Goal: Check status: Verify the current state of an ongoing process or item

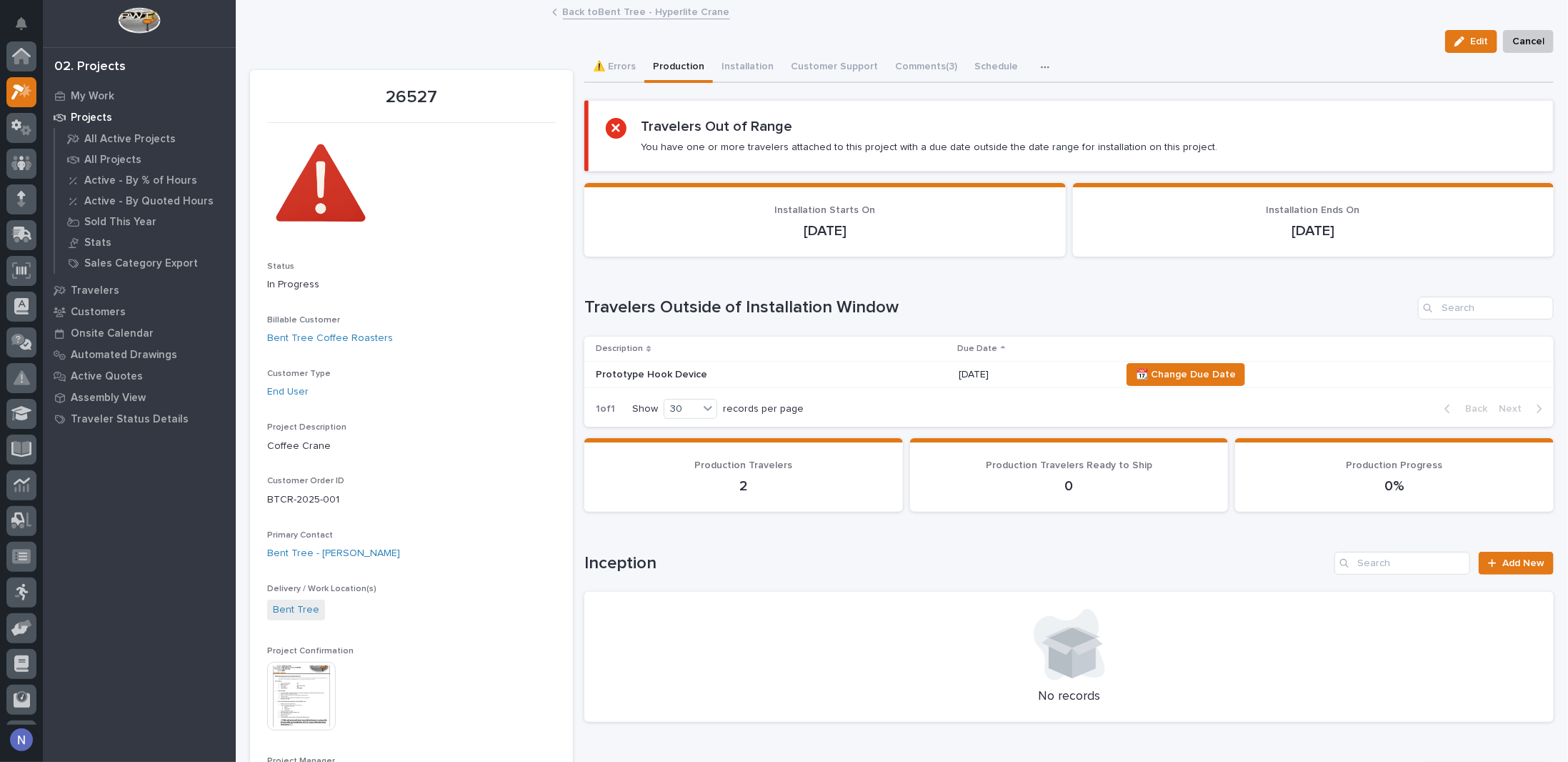
scroll to position [36, 0]
click at [26, 119] on icon at bounding box center [21, 127] width 20 height 16
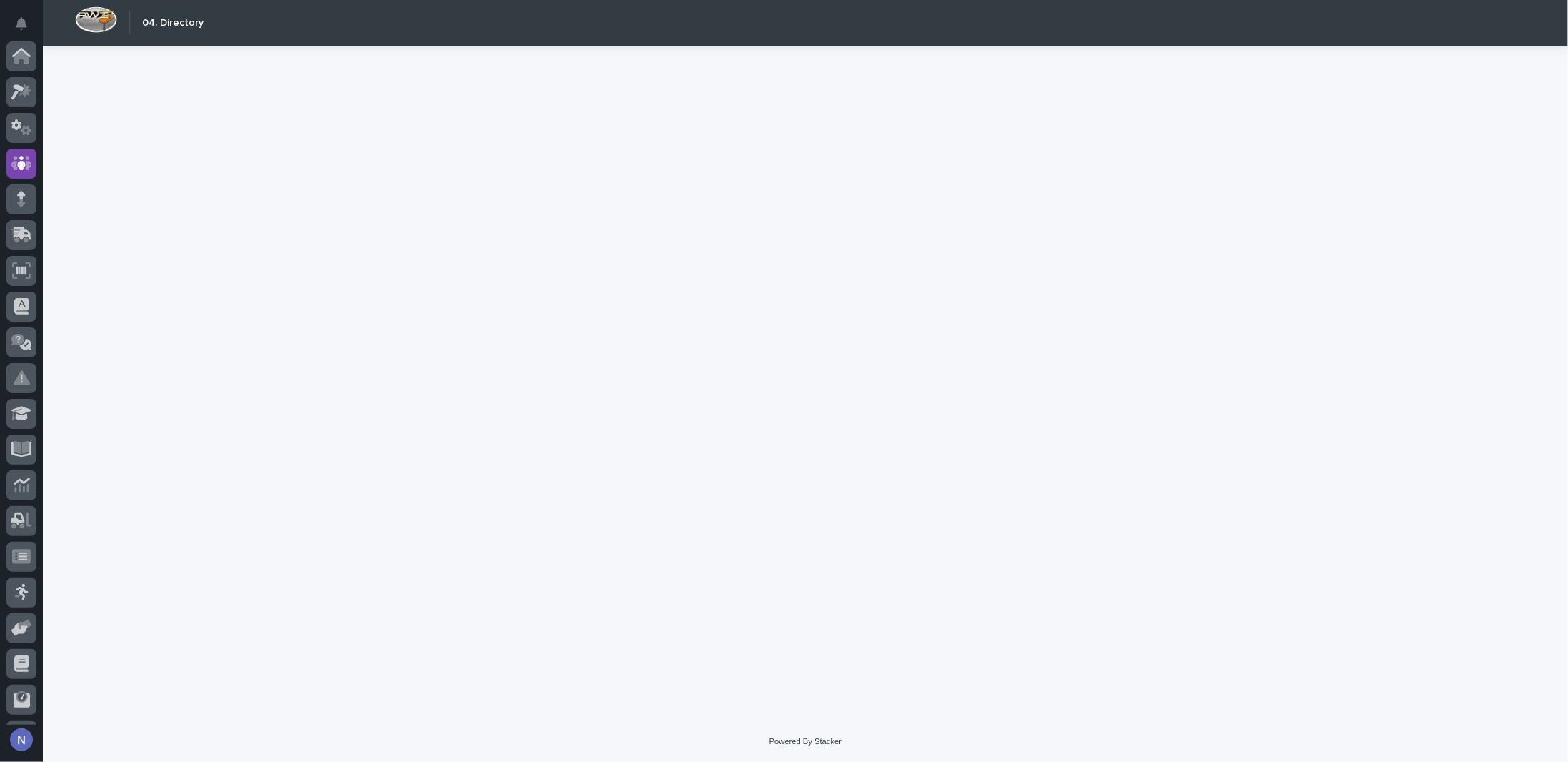
scroll to position [103, 0]
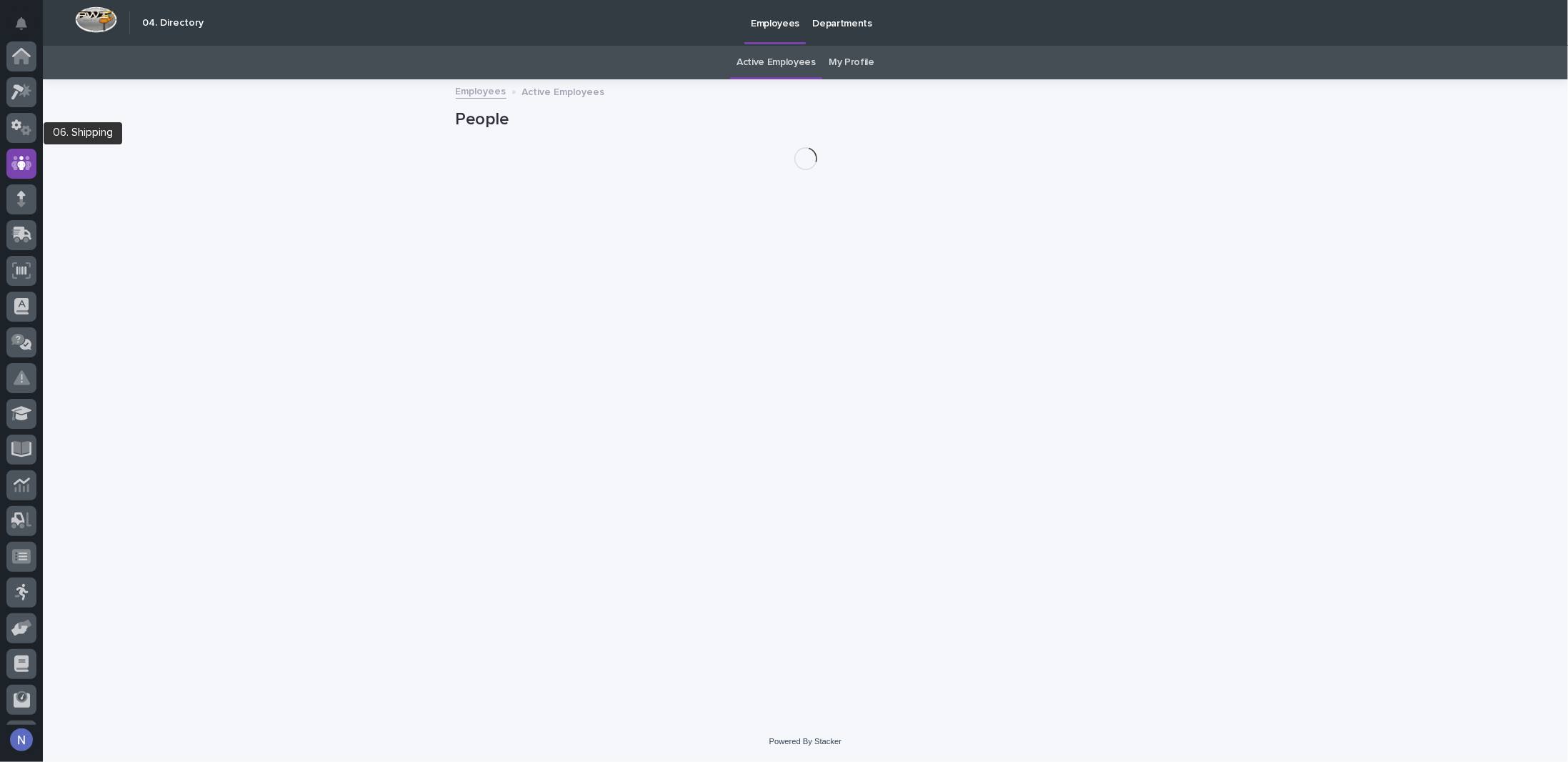
scroll to position [103, 0]
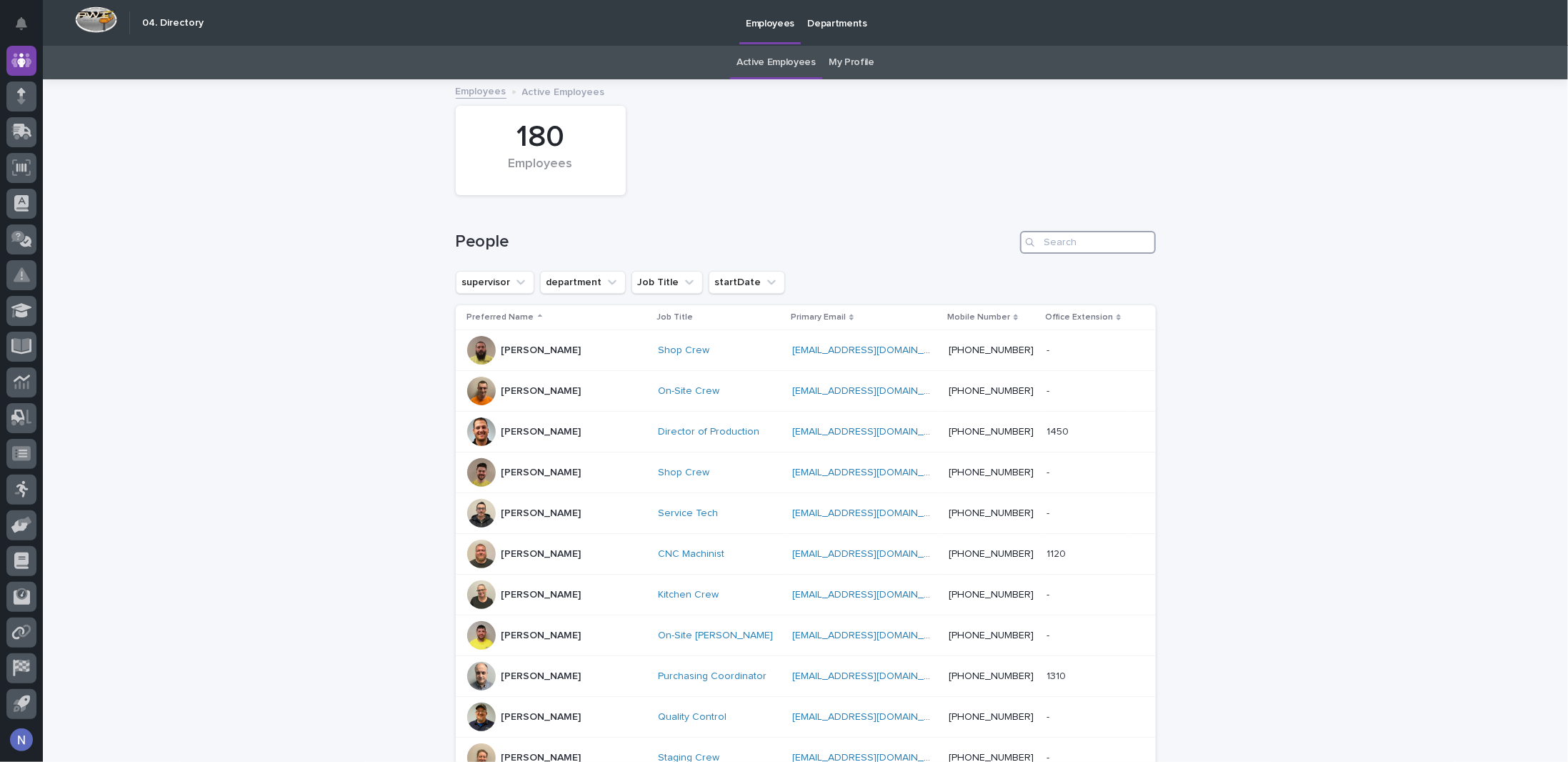
click at [1073, 251] on input "Search" at bounding box center [1088, 242] width 135 height 23
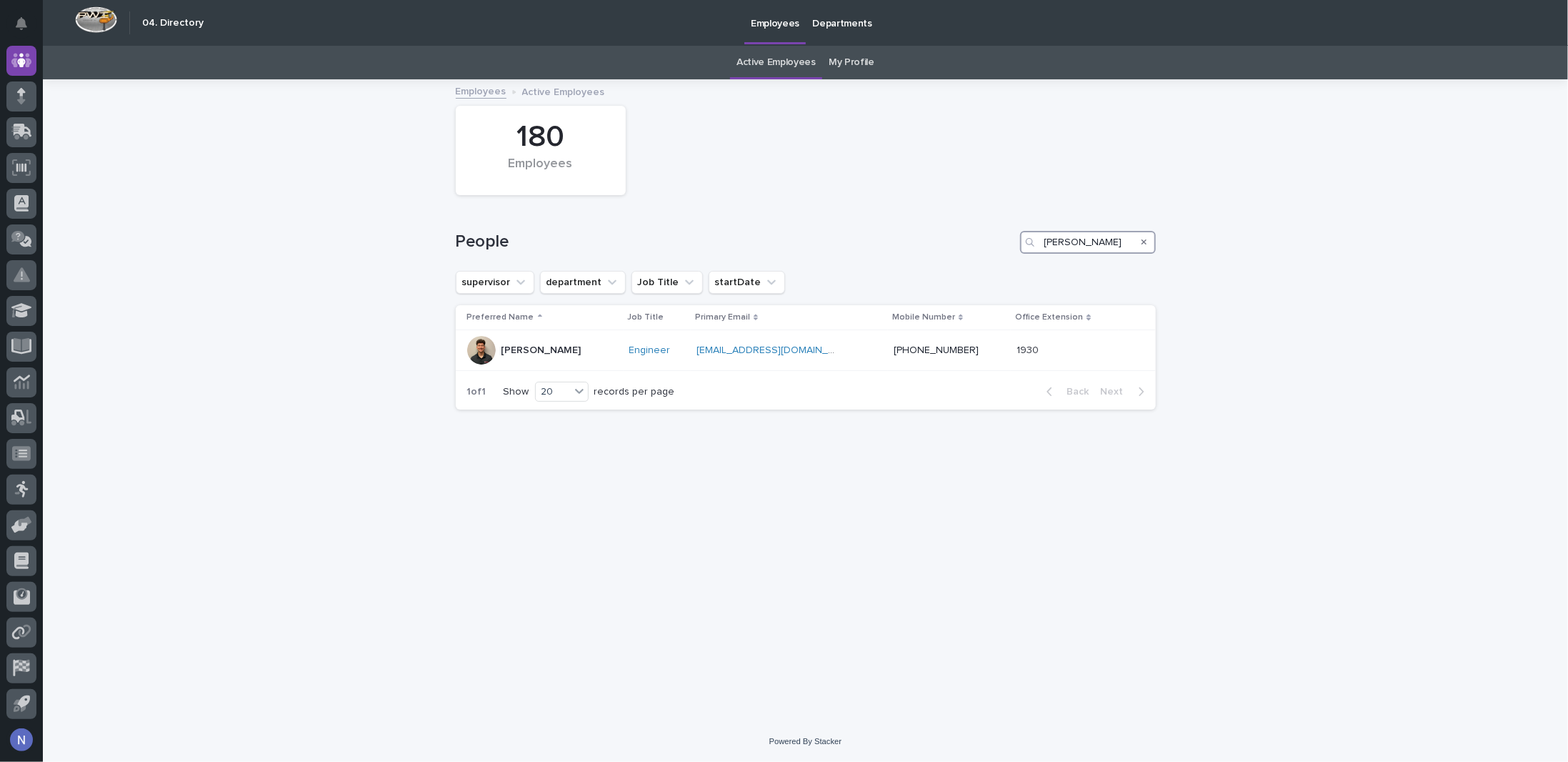
type input "[PERSON_NAME]"
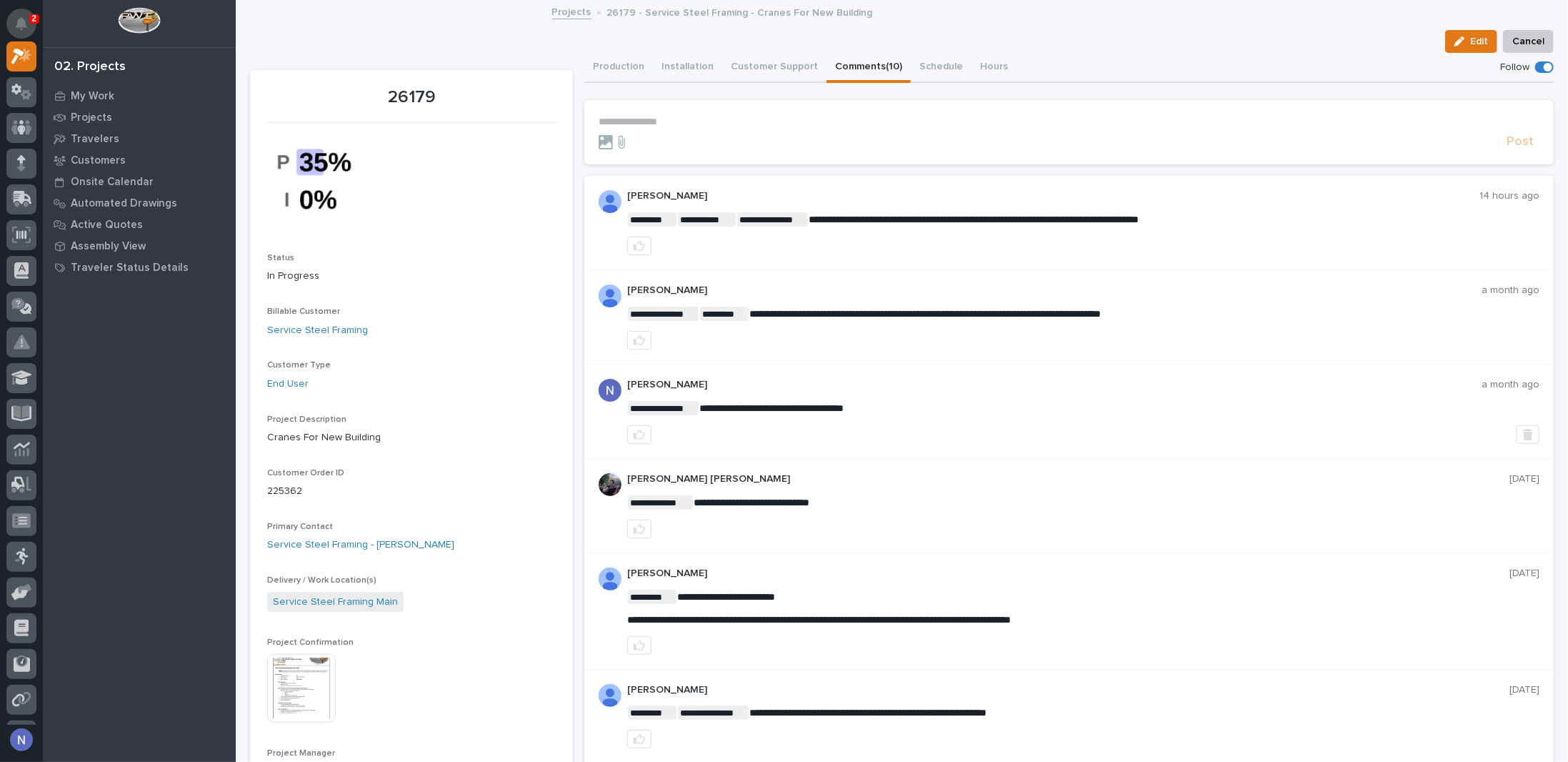
click at [26, 20] on icon "Notifications" at bounding box center [21, 24] width 11 height 13
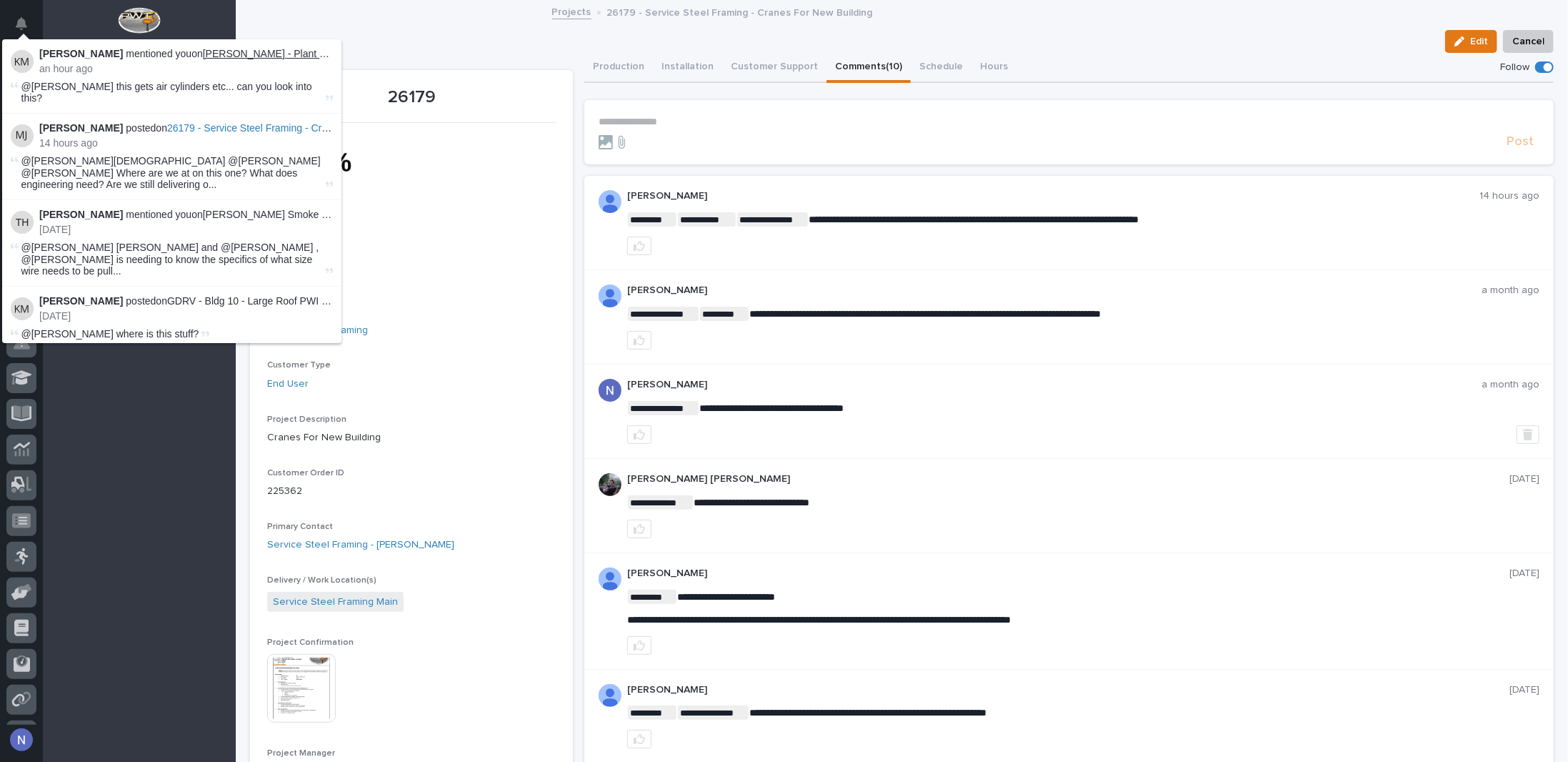
click at [260, 49] on link "Brinkley - Plant 2 - 9ft Rolling Guardrail Front Cap Station" at bounding box center [353, 54] width 301 height 11
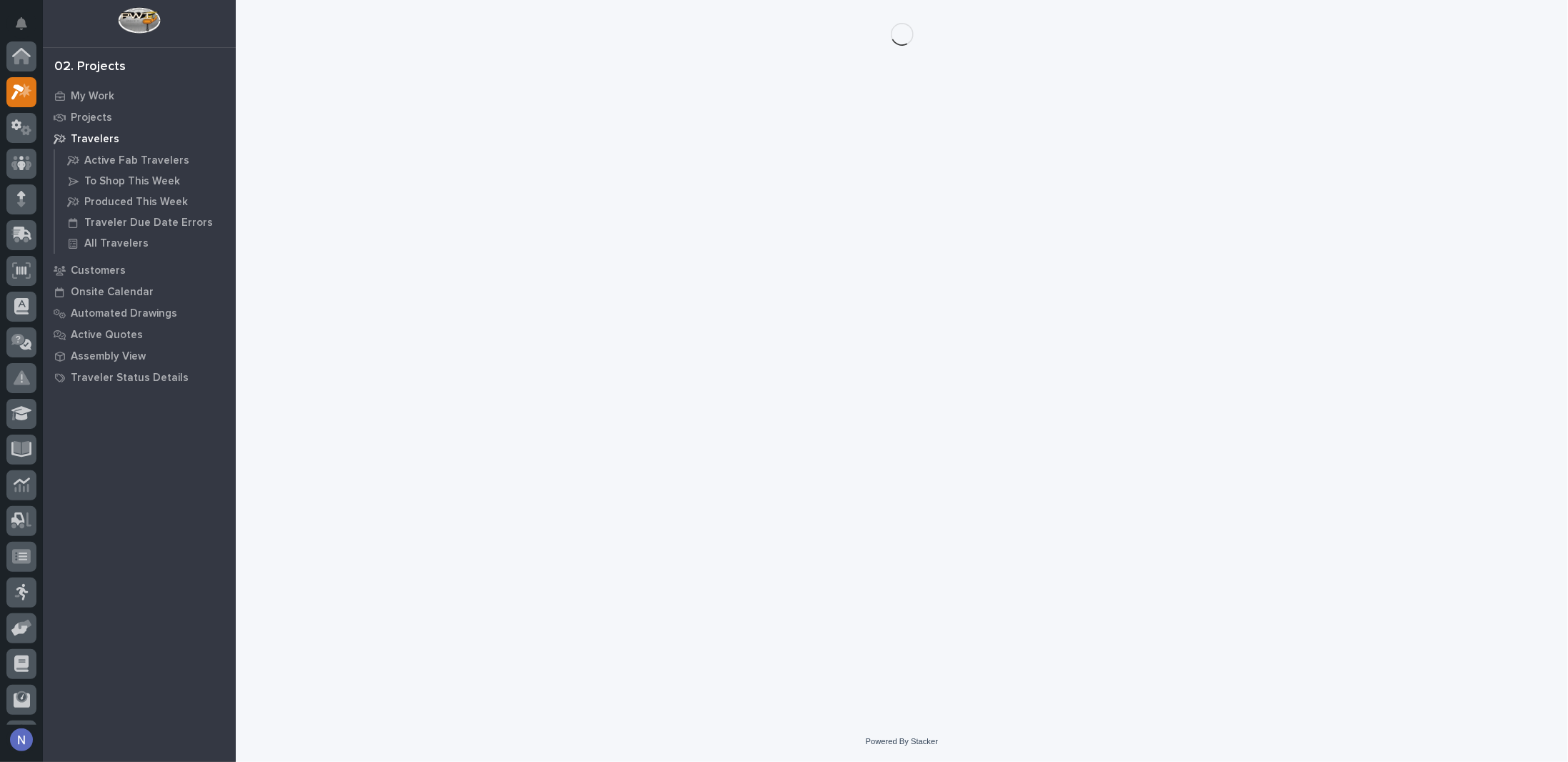
scroll to position [36, 0]
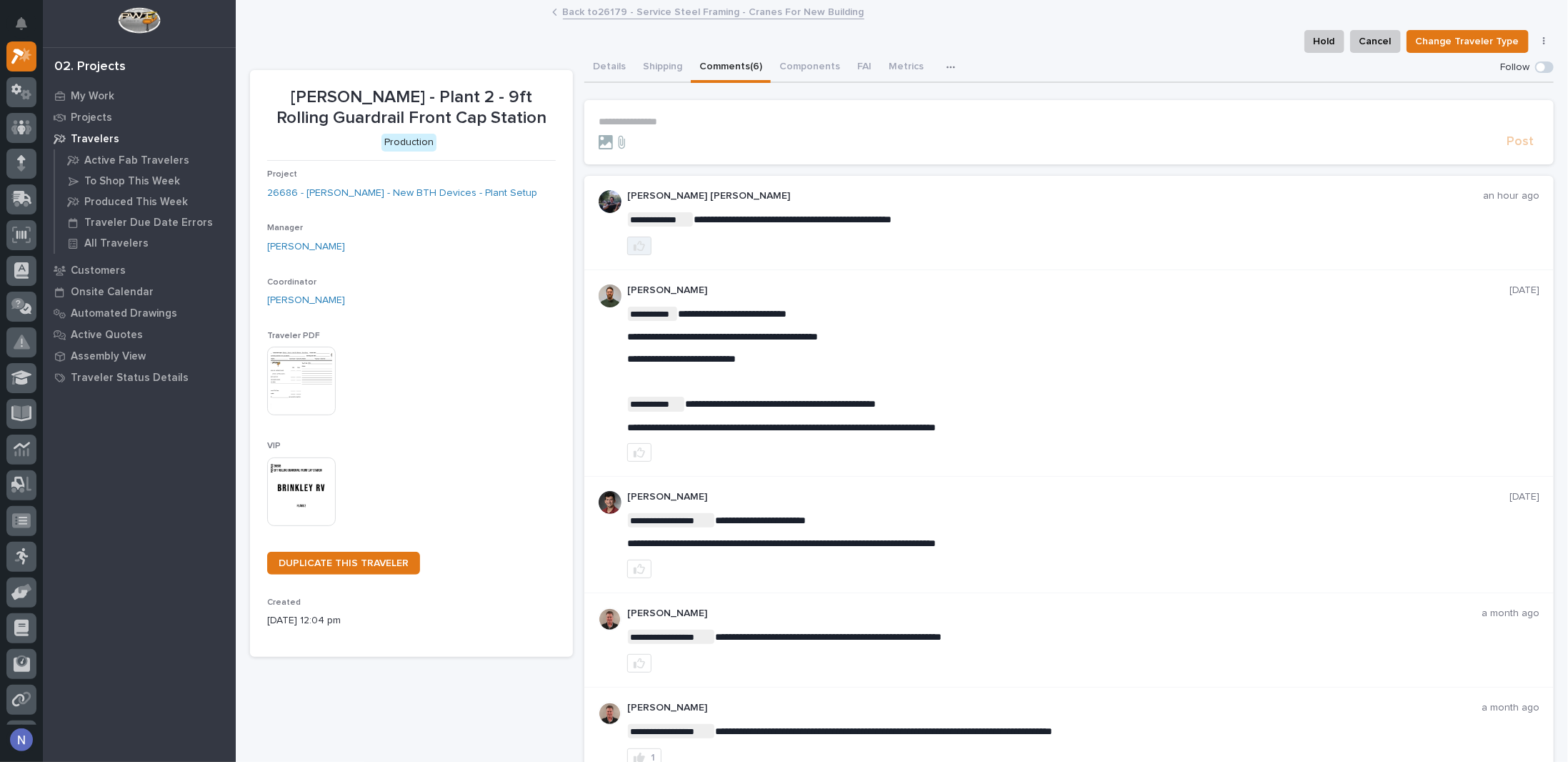
click at [635, 248] on icon "button" at bounding box center [639, 246] width 11 height 10
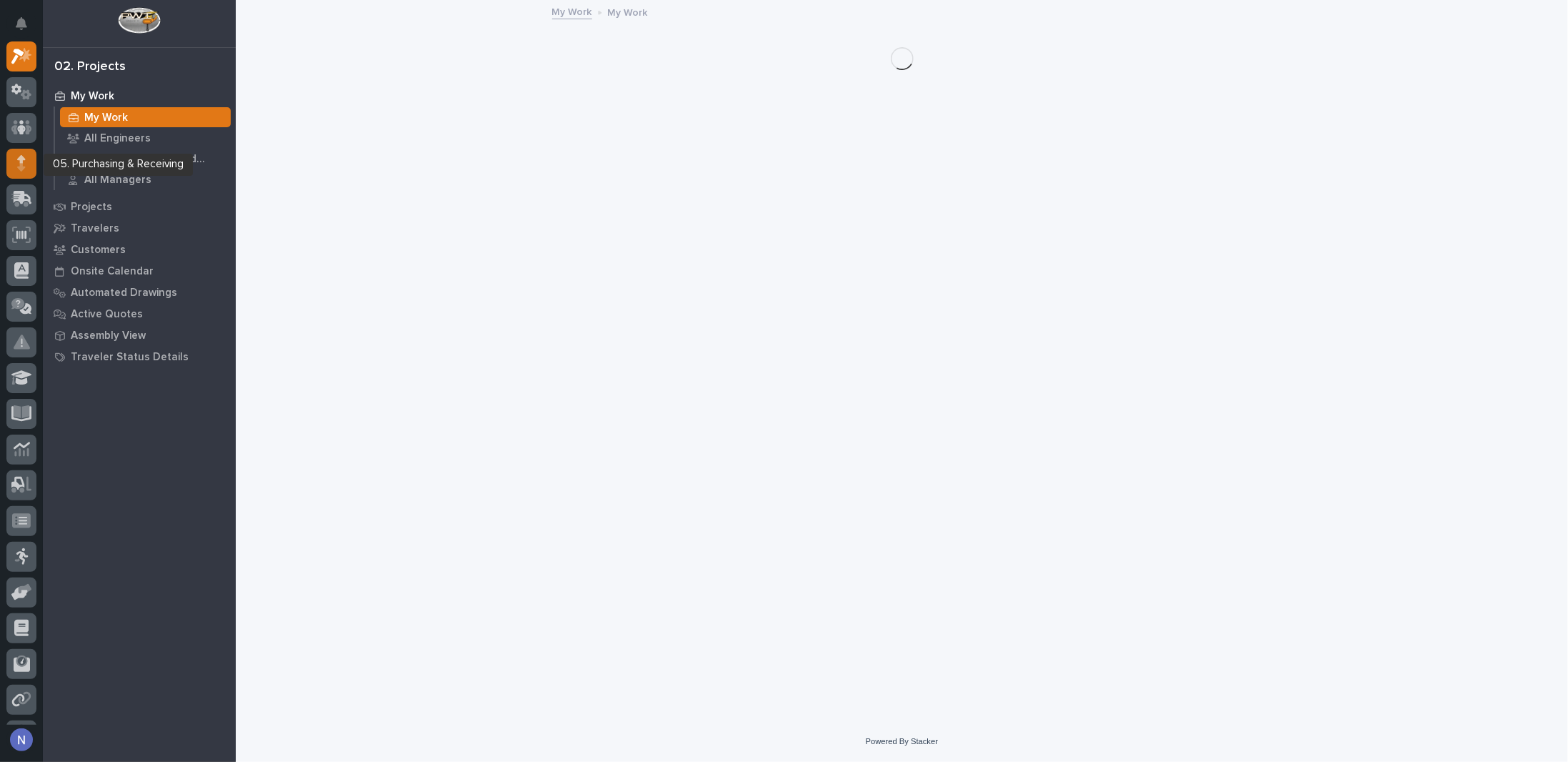
click at [26, 168] on div at bounding box center [21, 163] width 30 height 30
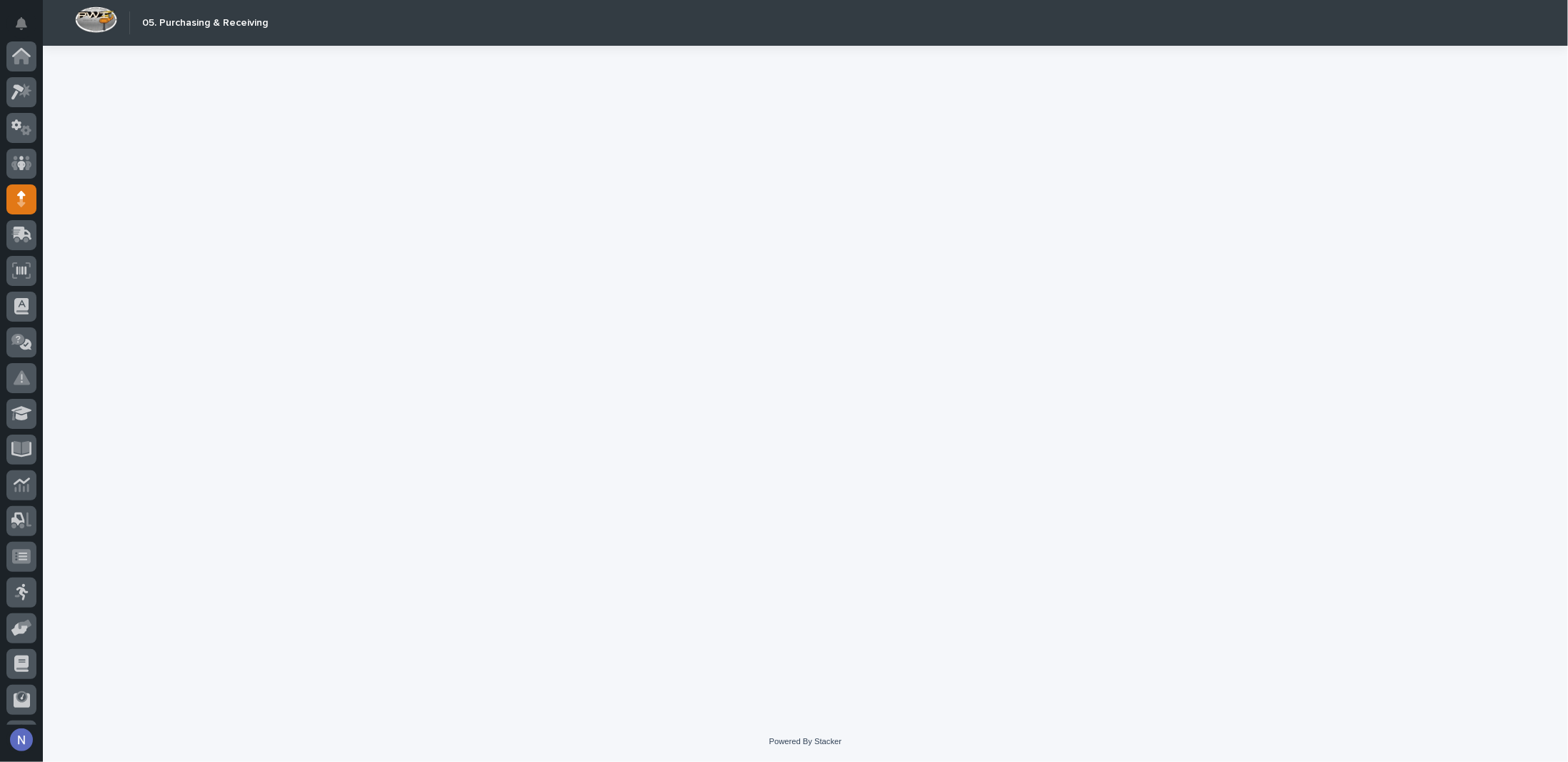
scroll to position [103, 0]
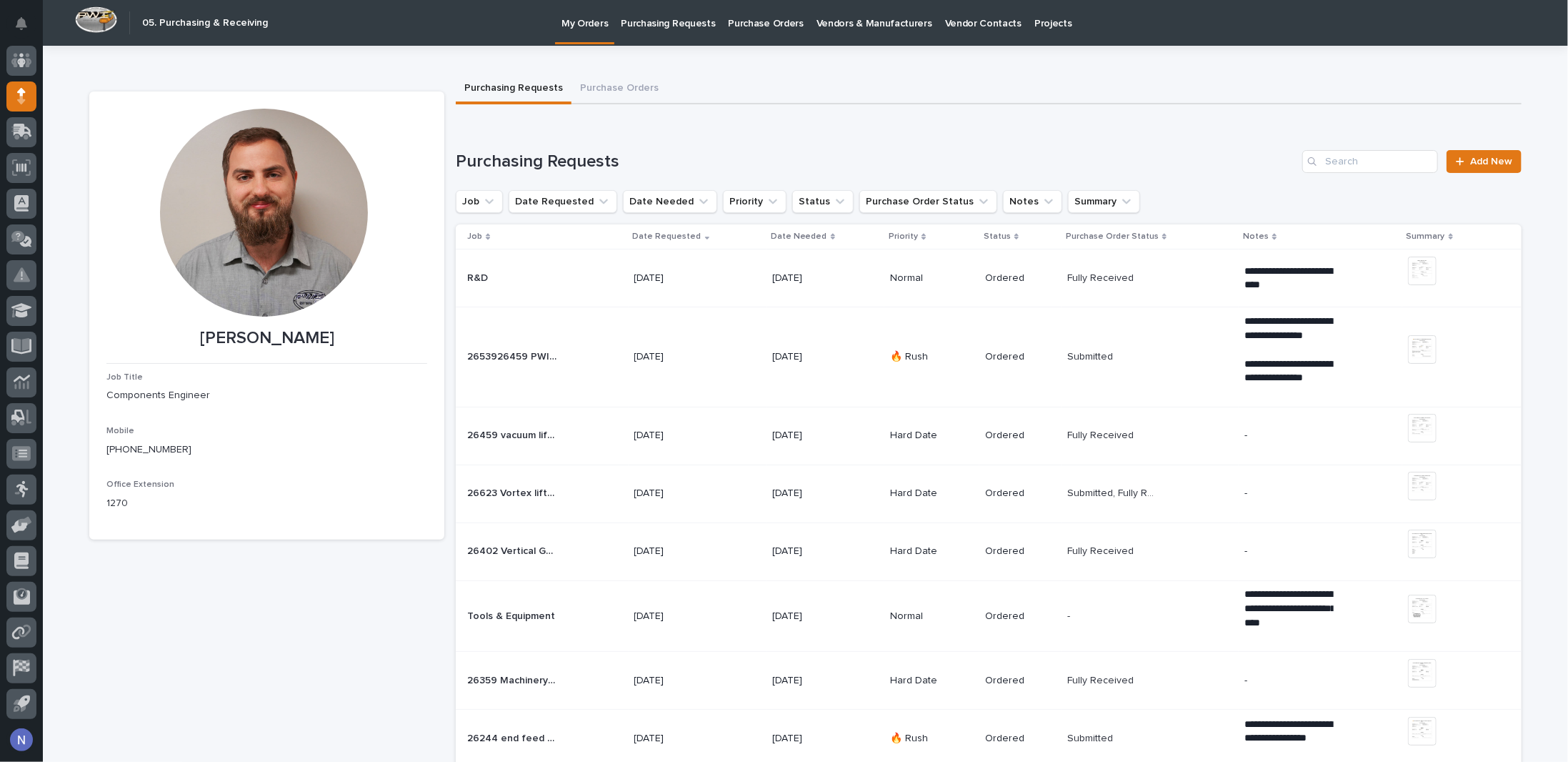
click at [678, 20] on p "Purchasing Requests" at bounding box center [668, 15] width 95 height 30
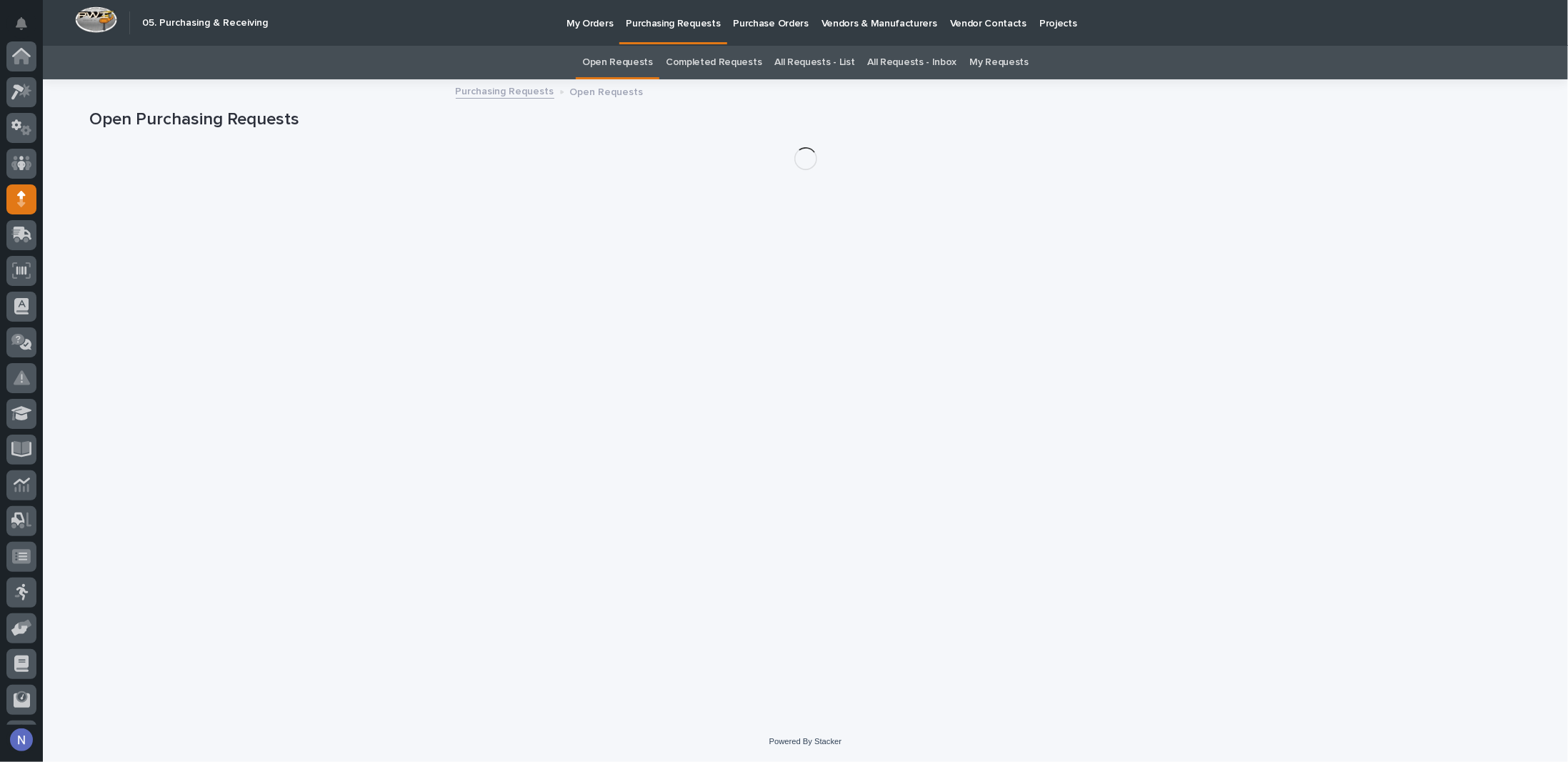
scroll to position [103, 0]
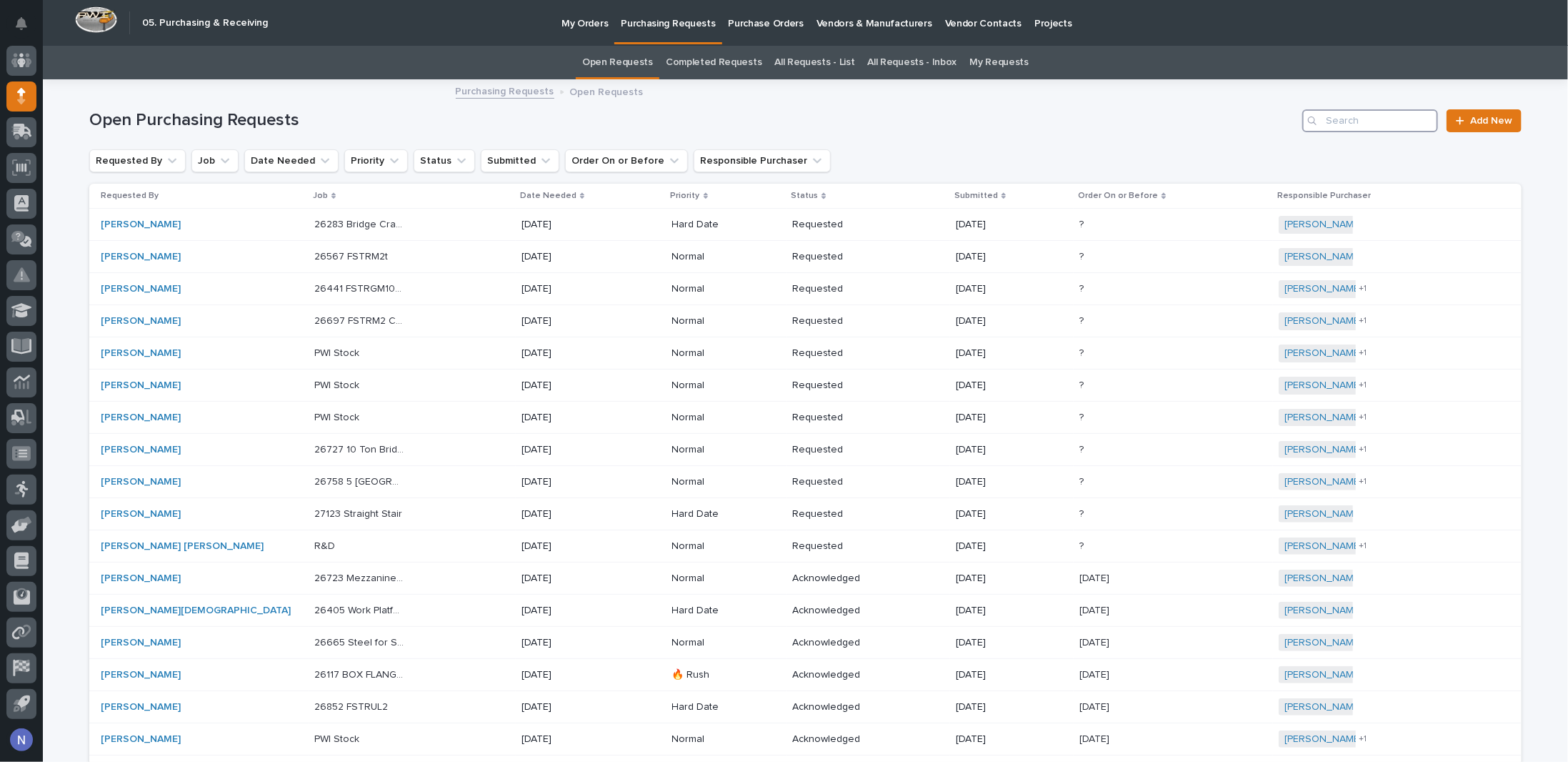
click at [1354, 117] on input "Search" at bounding box center [1370, 121] width 135 height 23
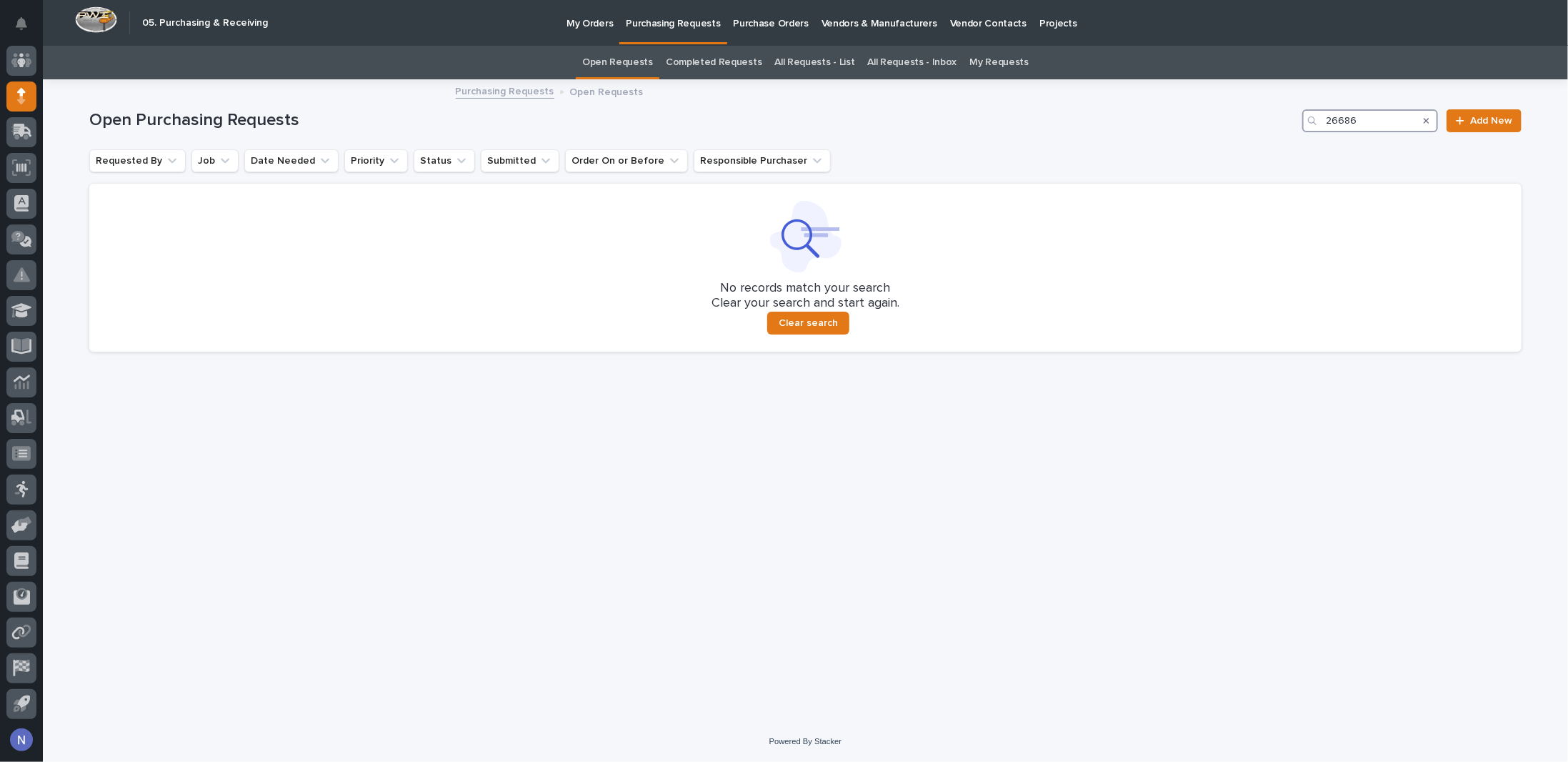
type input "26686"
click at [812, 63] on link "All Requests - List" at bounding box center [814, 62] width 80 height 33
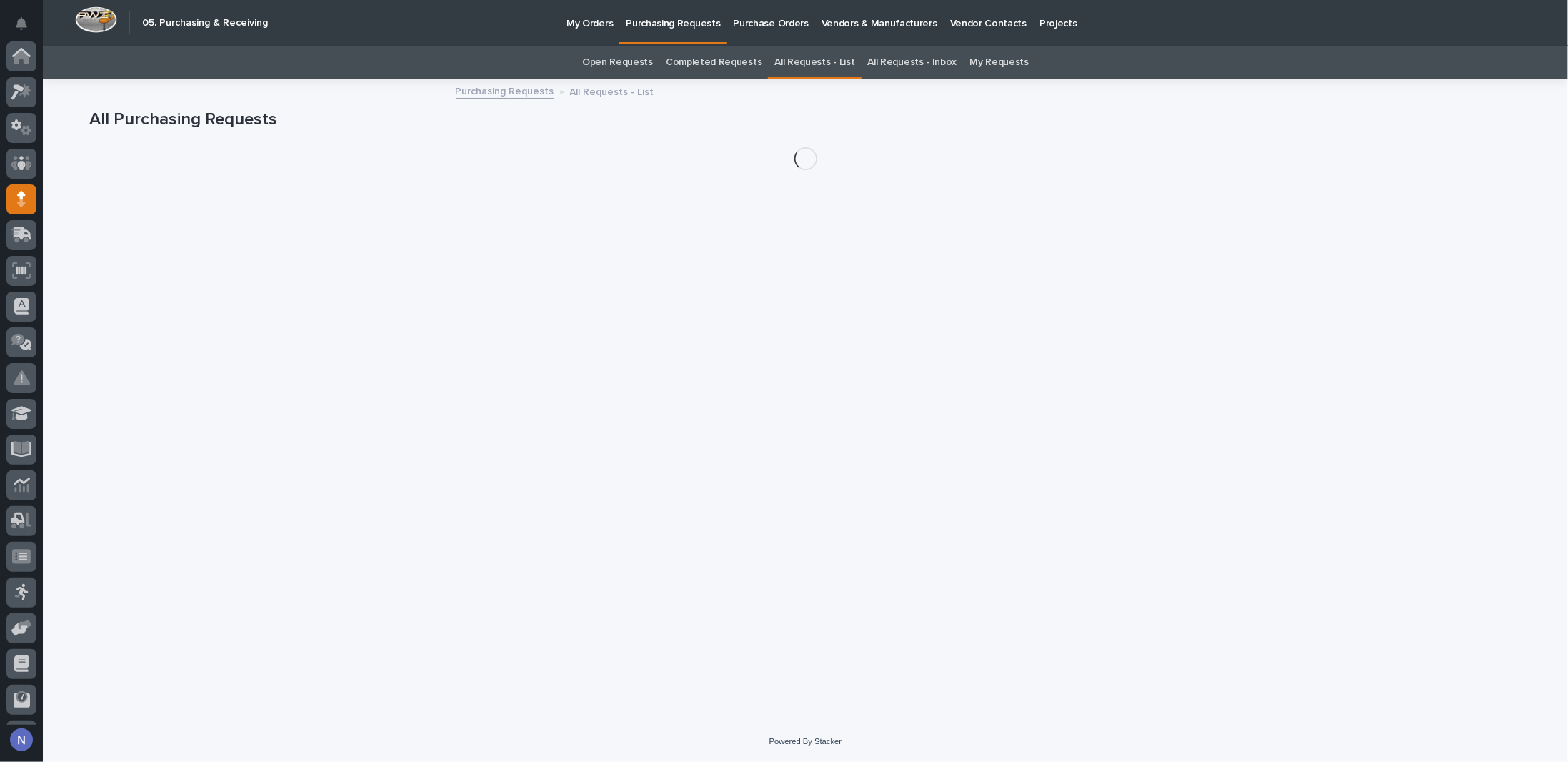
scroll to position [103, 0]
drag, startPoint x: 812, startPoint y: 63, endPoint x: 824, endPoint y: 65, distance: 12.2
click at [812, 63] on link "All Requests - List" at bounding box center [814, 62] width 80 height 33
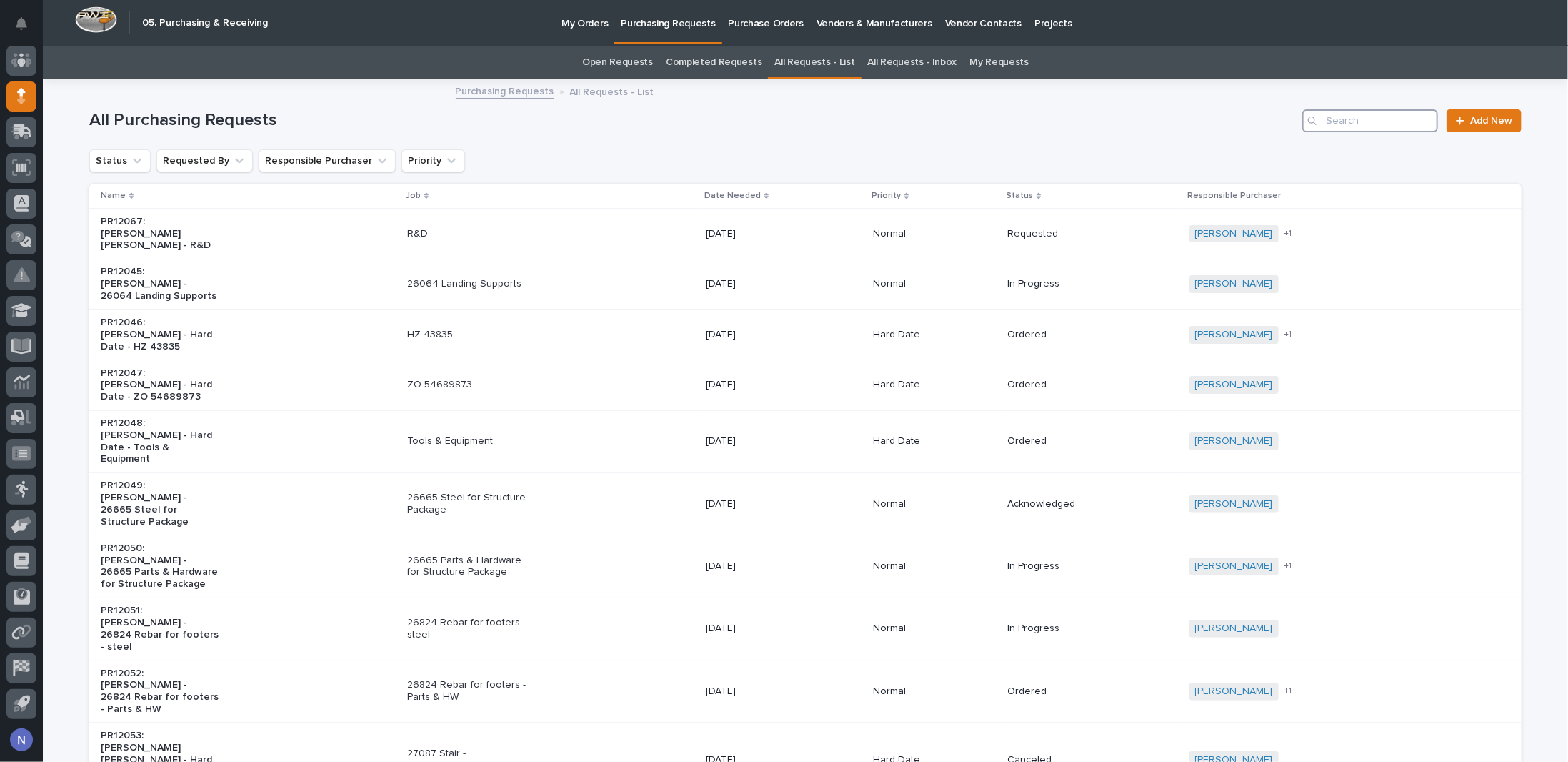
click at [1344, 131] on input "Search" at bounding box center [1370, 121] width 135 height 23
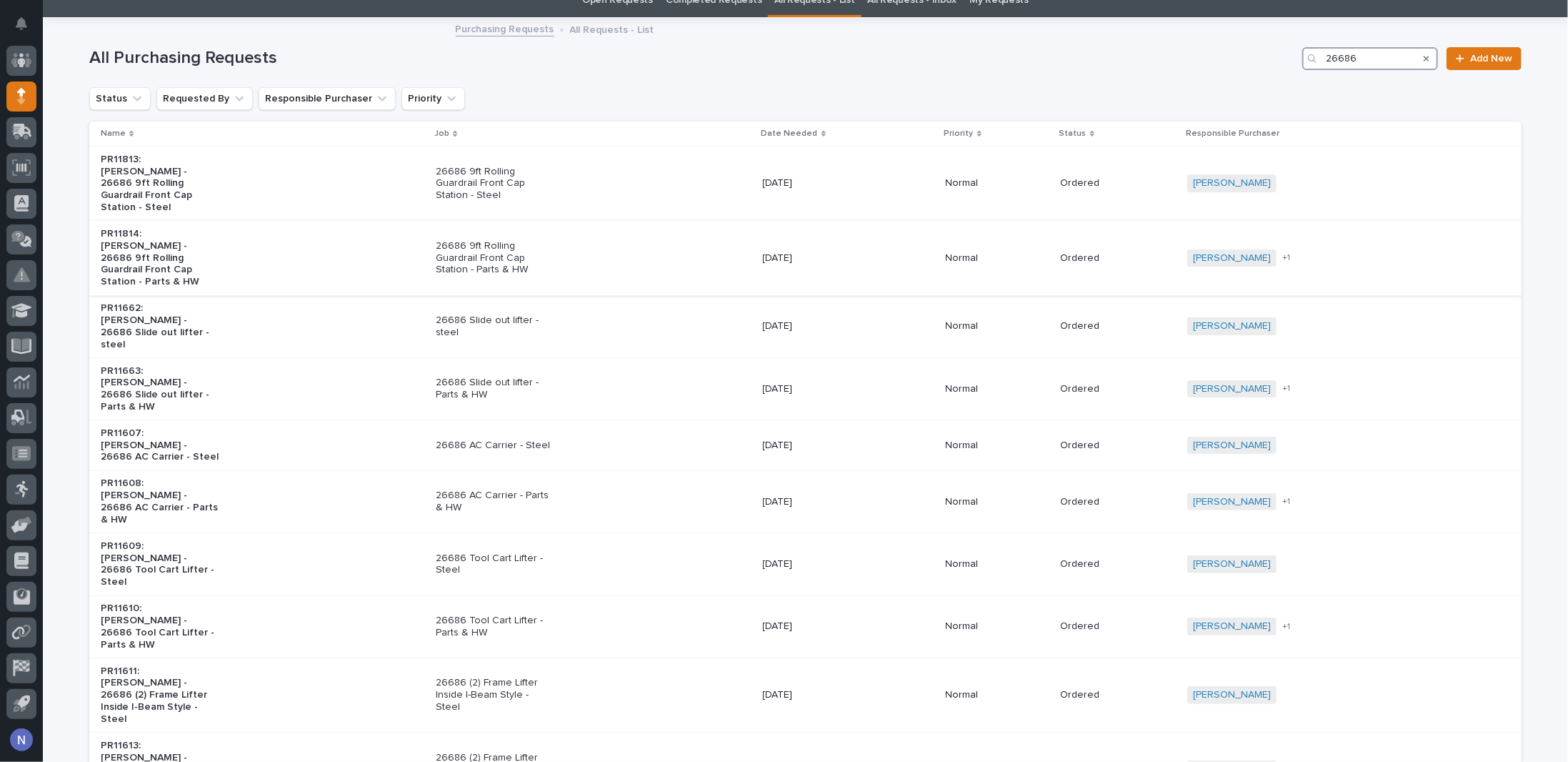
scroll to position [72, 0]
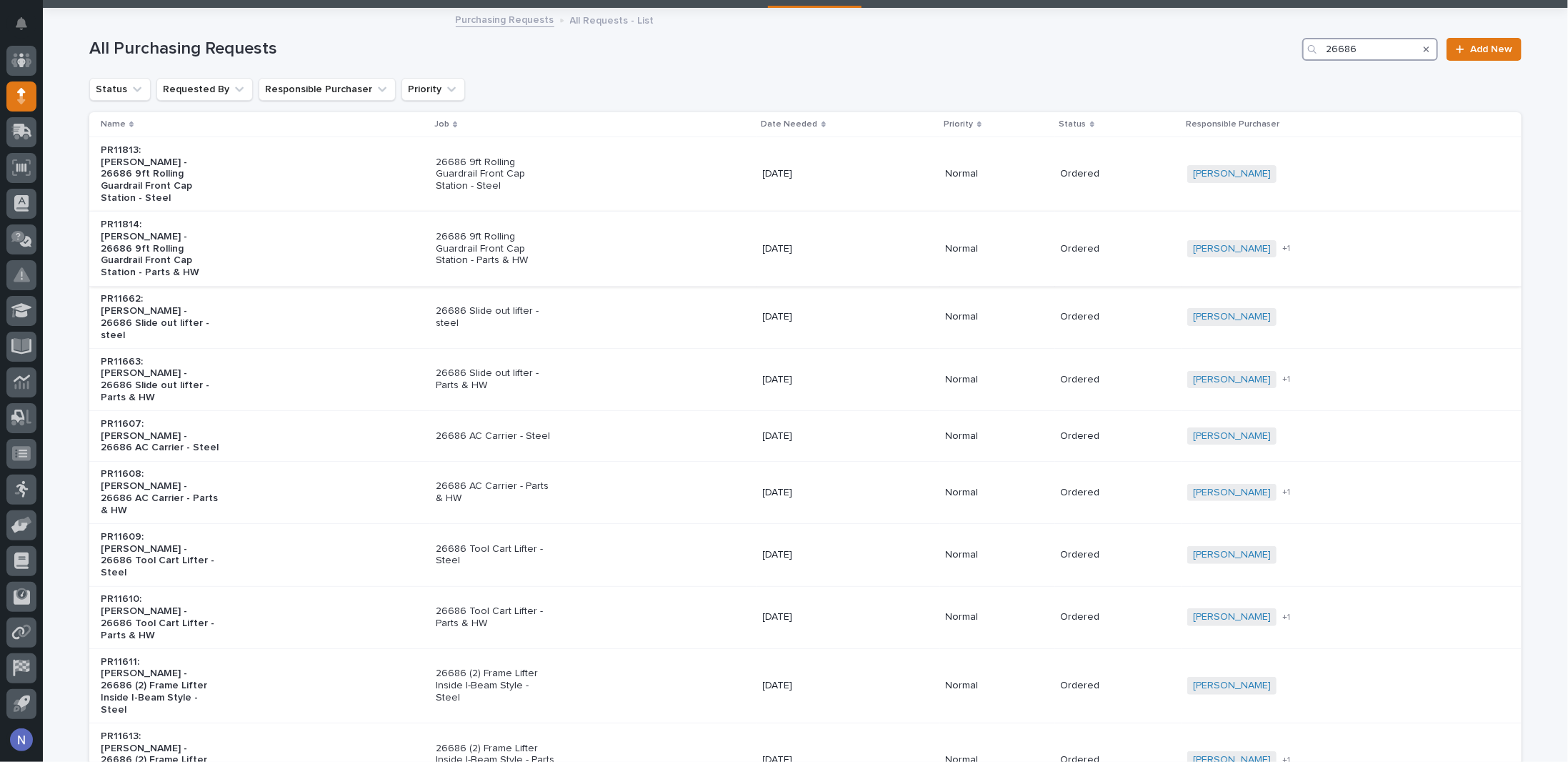
type input "26686"
click at [197, 238] on p "PR11814: Ken Bajdek - 26686 9ft Rolling Guardrail Front Cap Station - Parts & HW" at bounding box center [161, 249] width 119 height 60
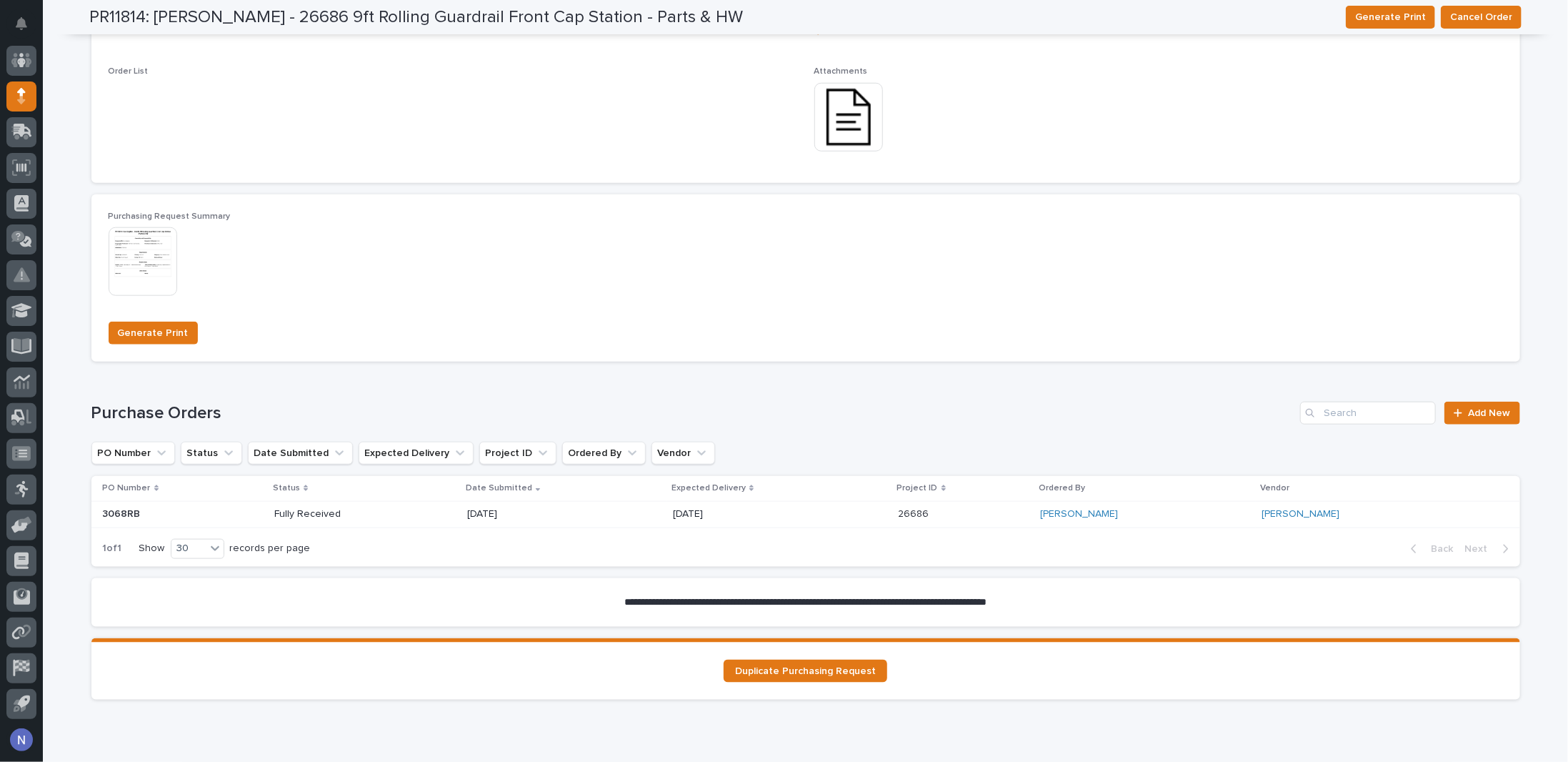
scroll to position [924, 0]
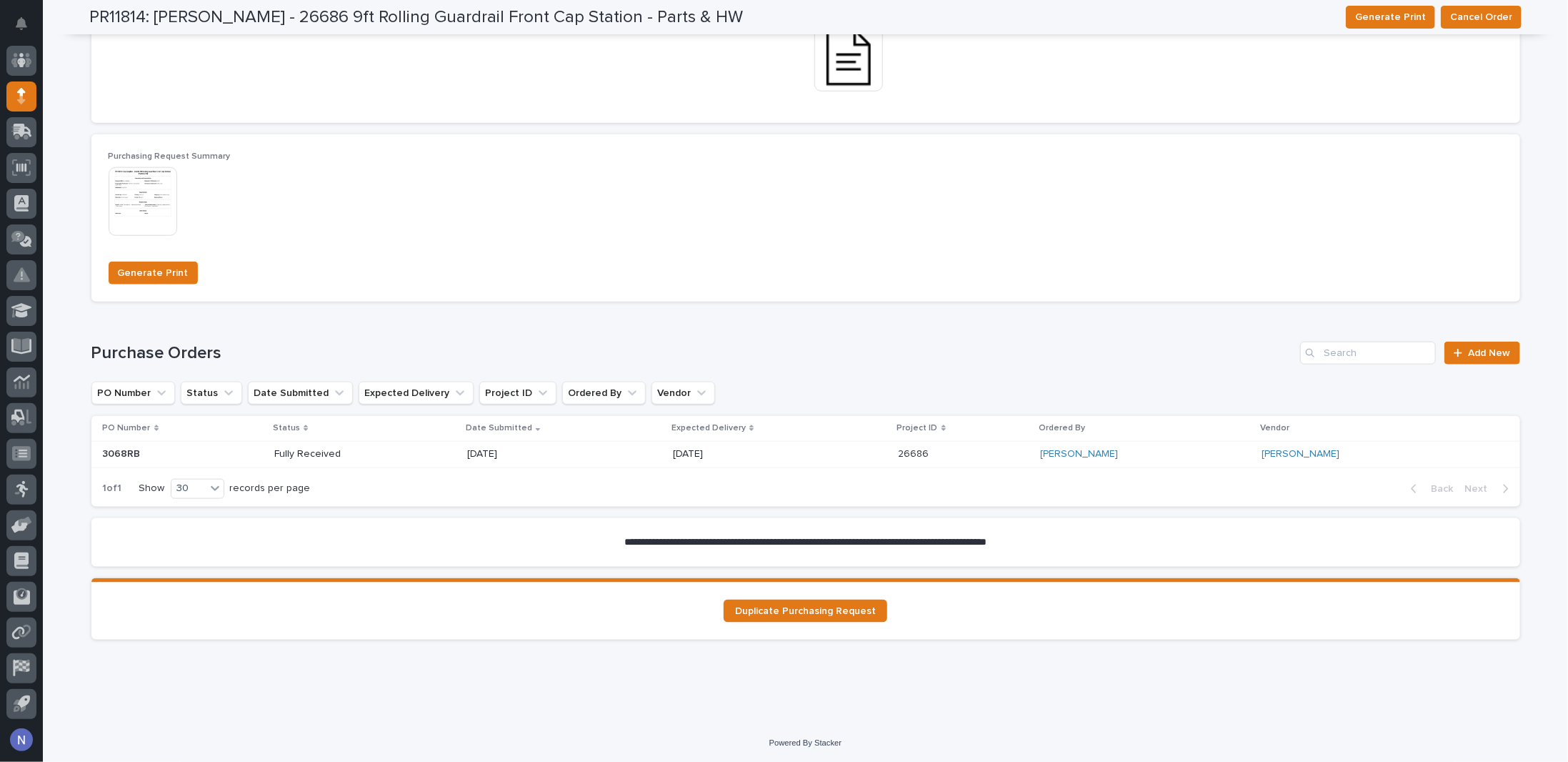
click at [395, 452] on div "Fully Received" at bounding box center [364, 454] width 181 height 24
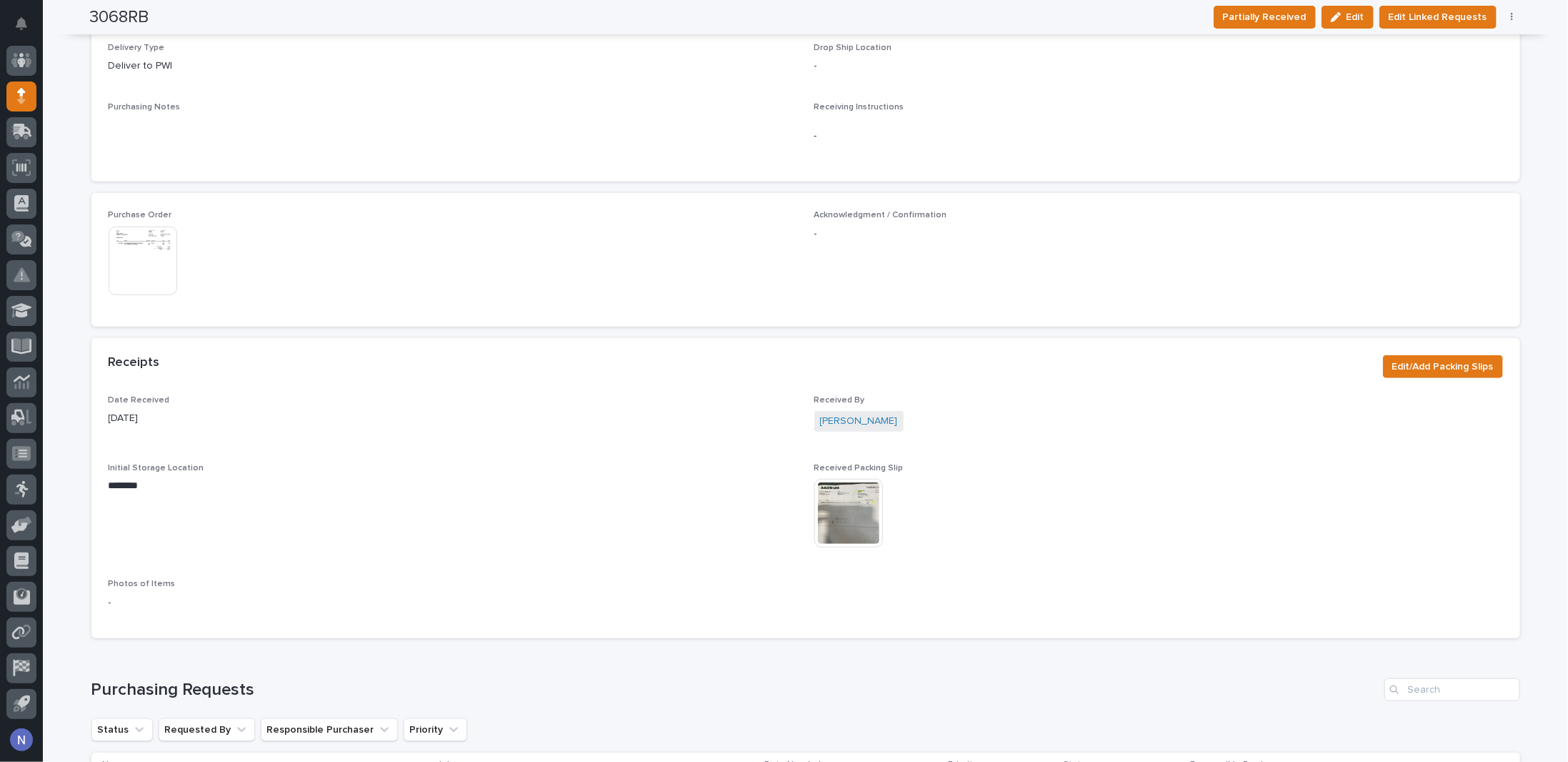
scroll to position [690, 0]
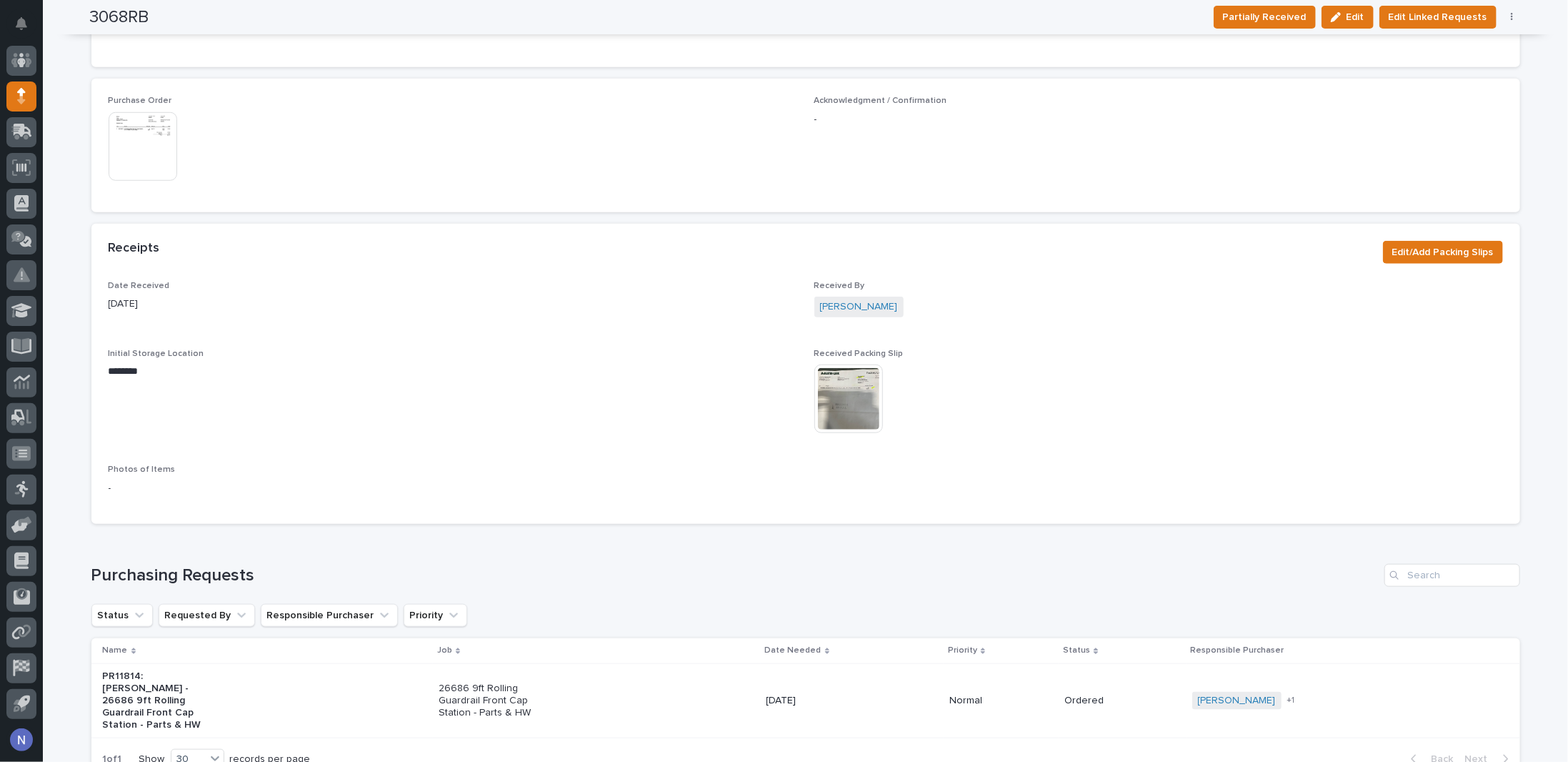
click at [832, 401] on img at bounding box center [849, 399] width 68 height 69
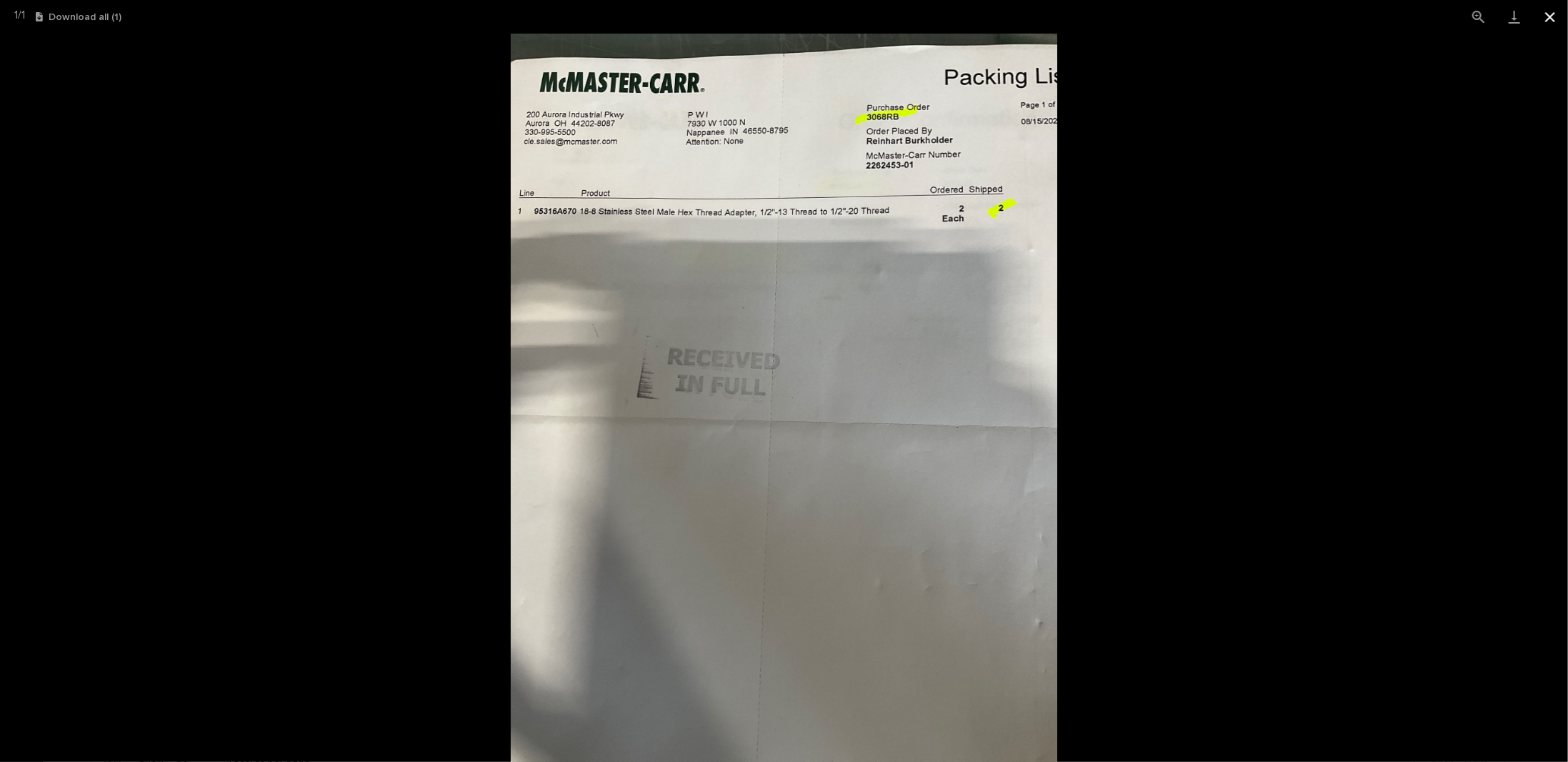
click at [1553, 15] on button "Close gallery" at bounding box center [1550, 16] width 36 height 33
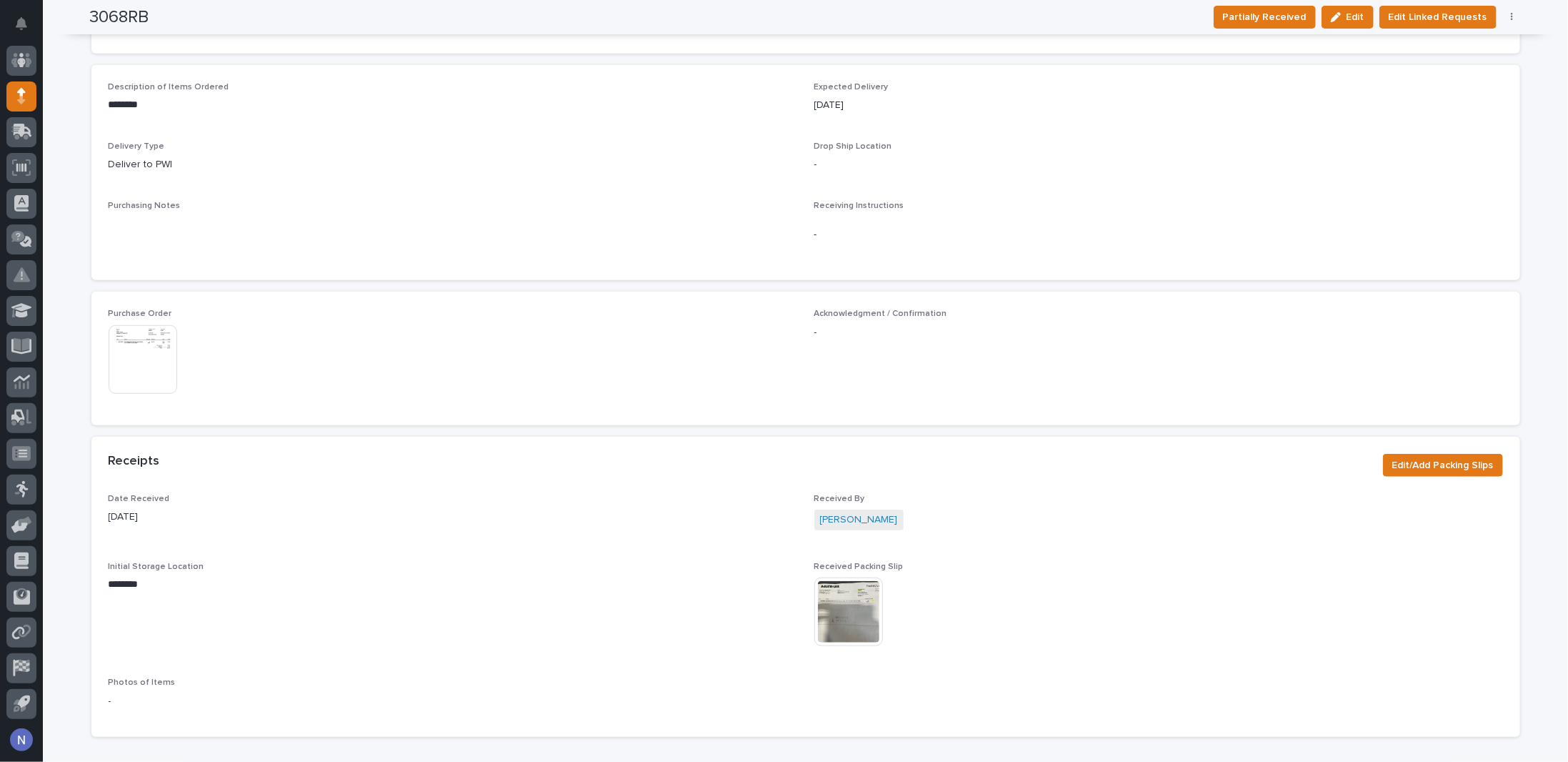
scroll to position [458, 0]
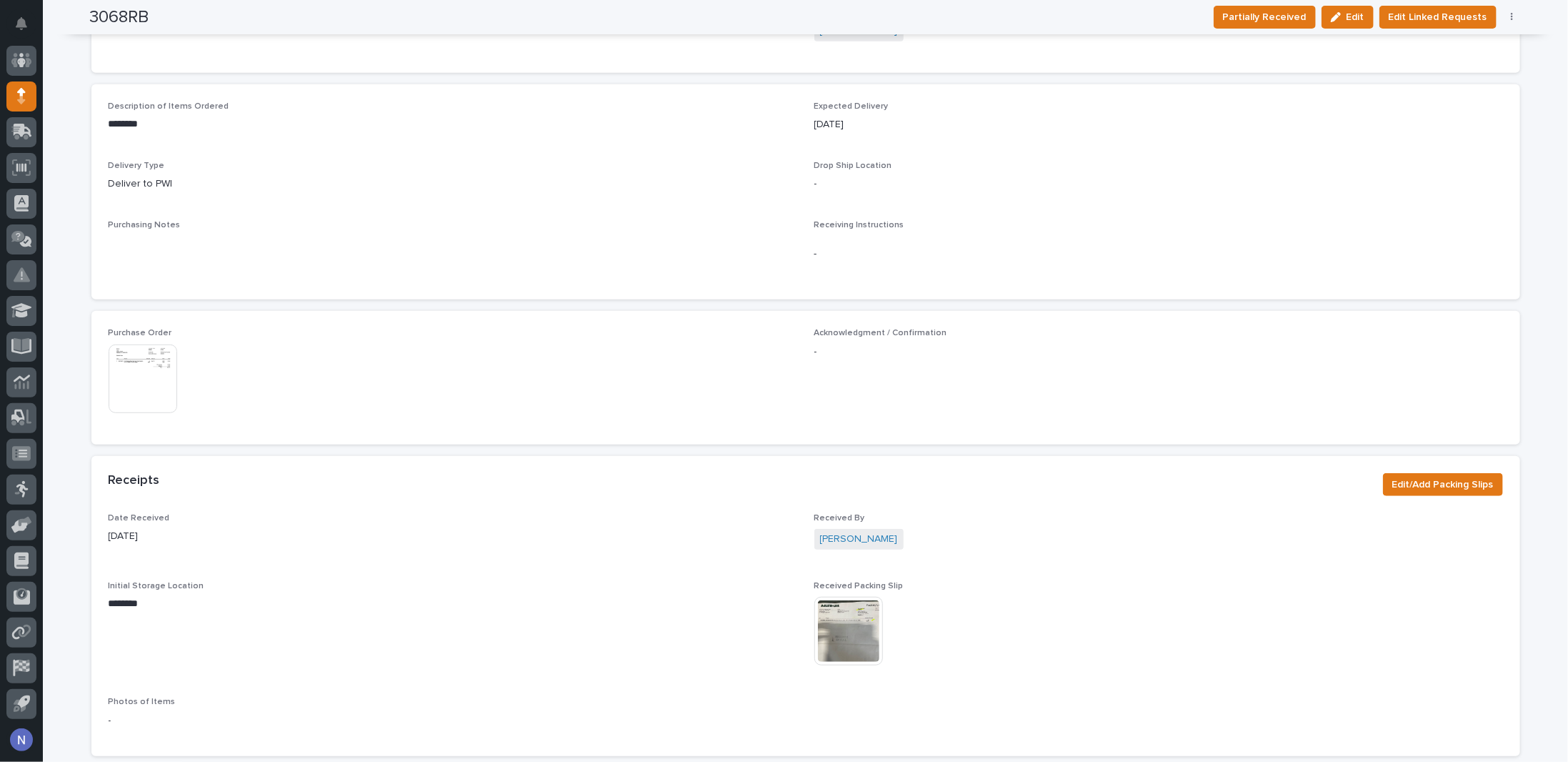
click at [113, 371] on img at bounding box center [143, 379] width 68 height 69
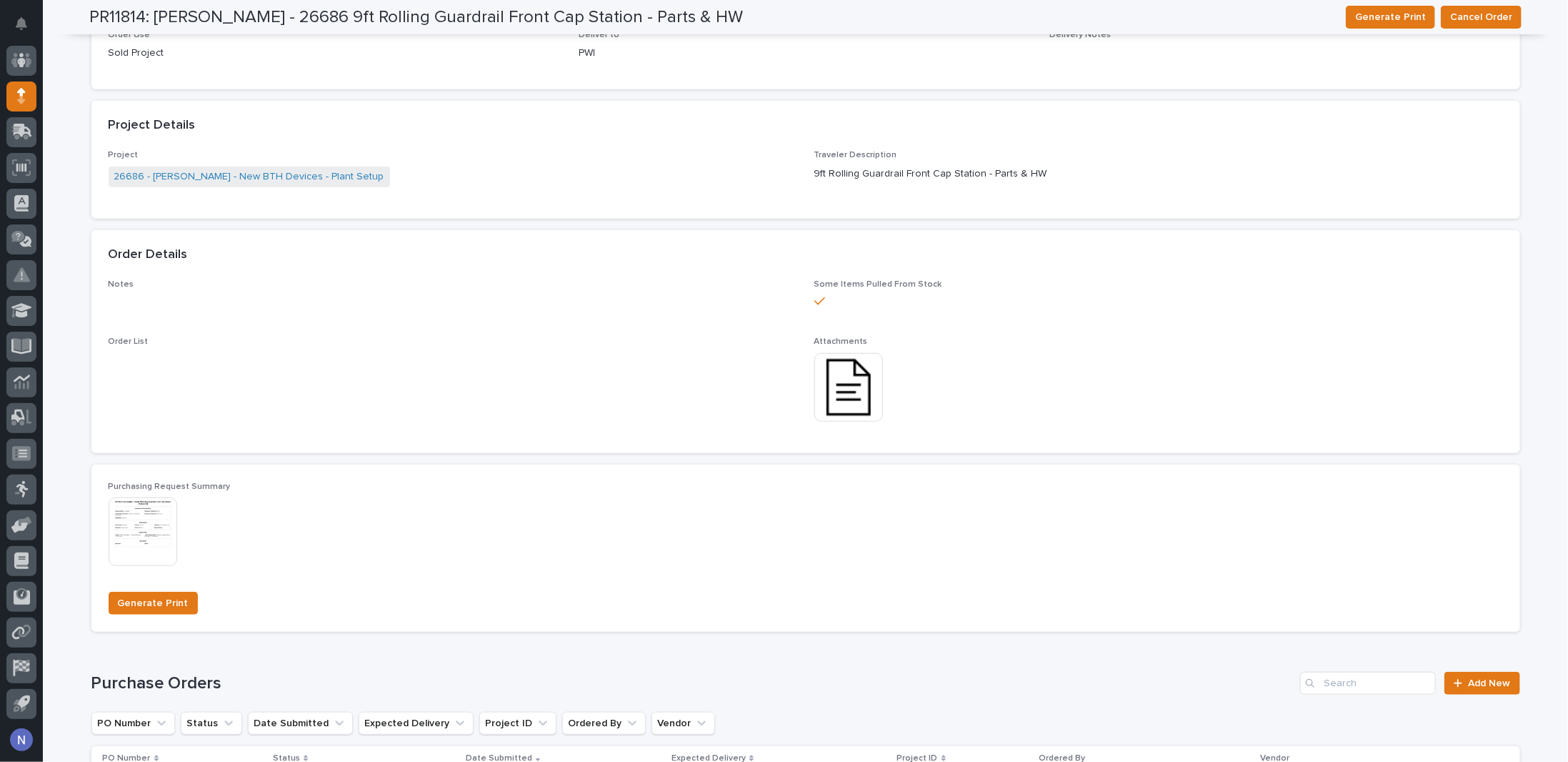
scroll to position [474, 0]
